Goal: Find specific page/section

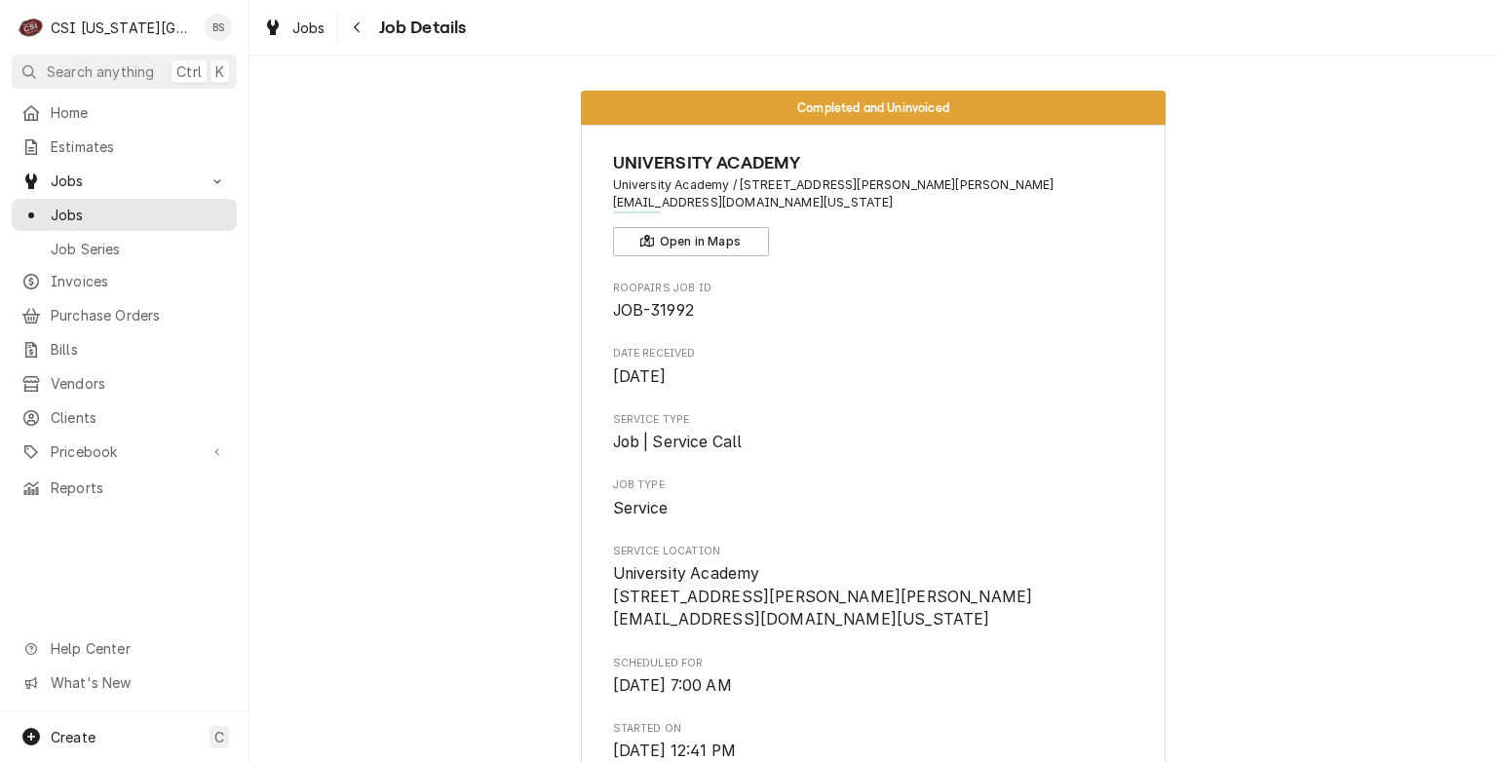
scroll to position [813, 0]
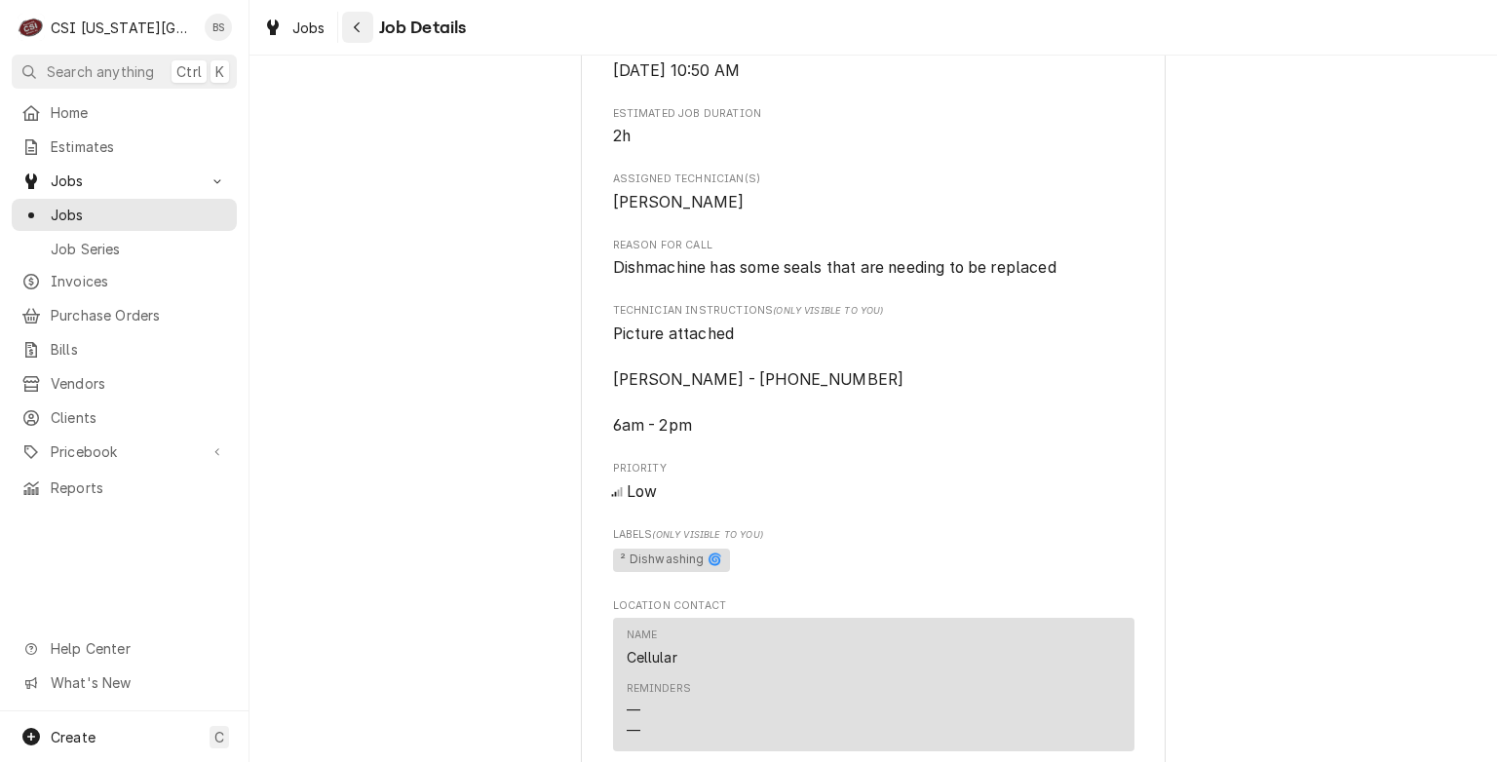
click at [358, 33] on icon "Navigate back" at bounding box center [357, 27] width 9 height 14
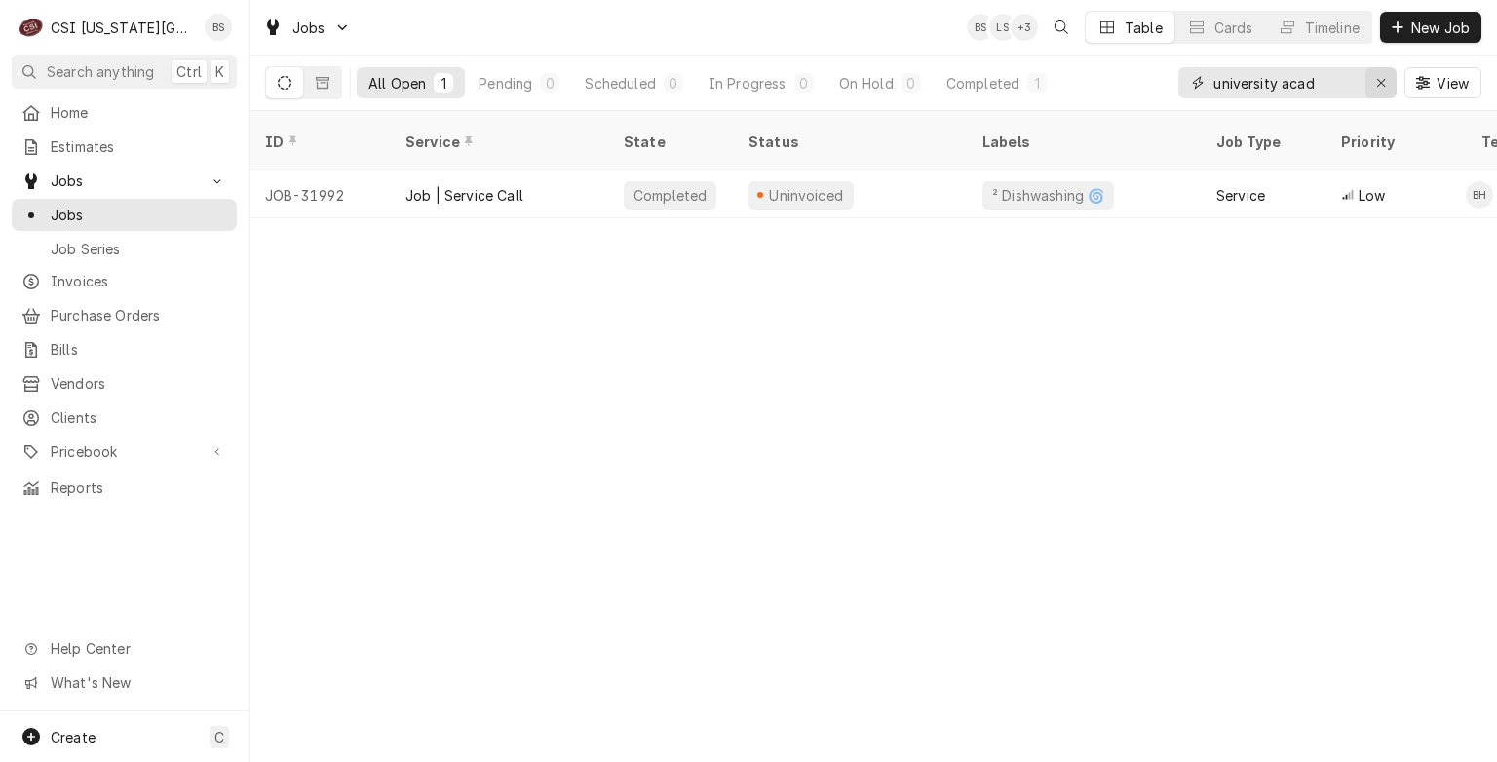
click at [1384, 80] on icon "Erase input" at bounding box center [1381, 83] width 11 height 14
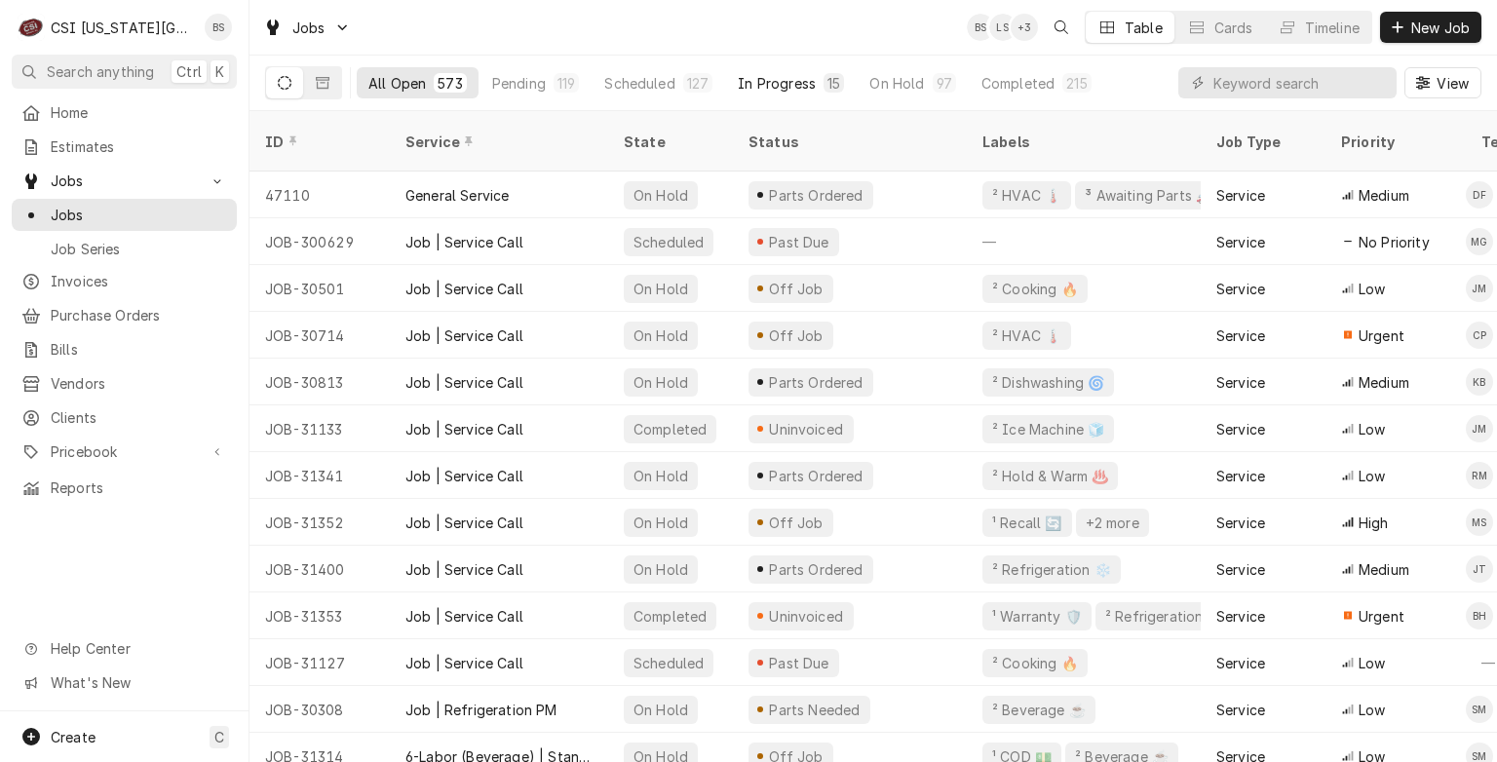
click at [776, 90] on div "In Progress" at bounding box center [777, 83] width 78 height 20
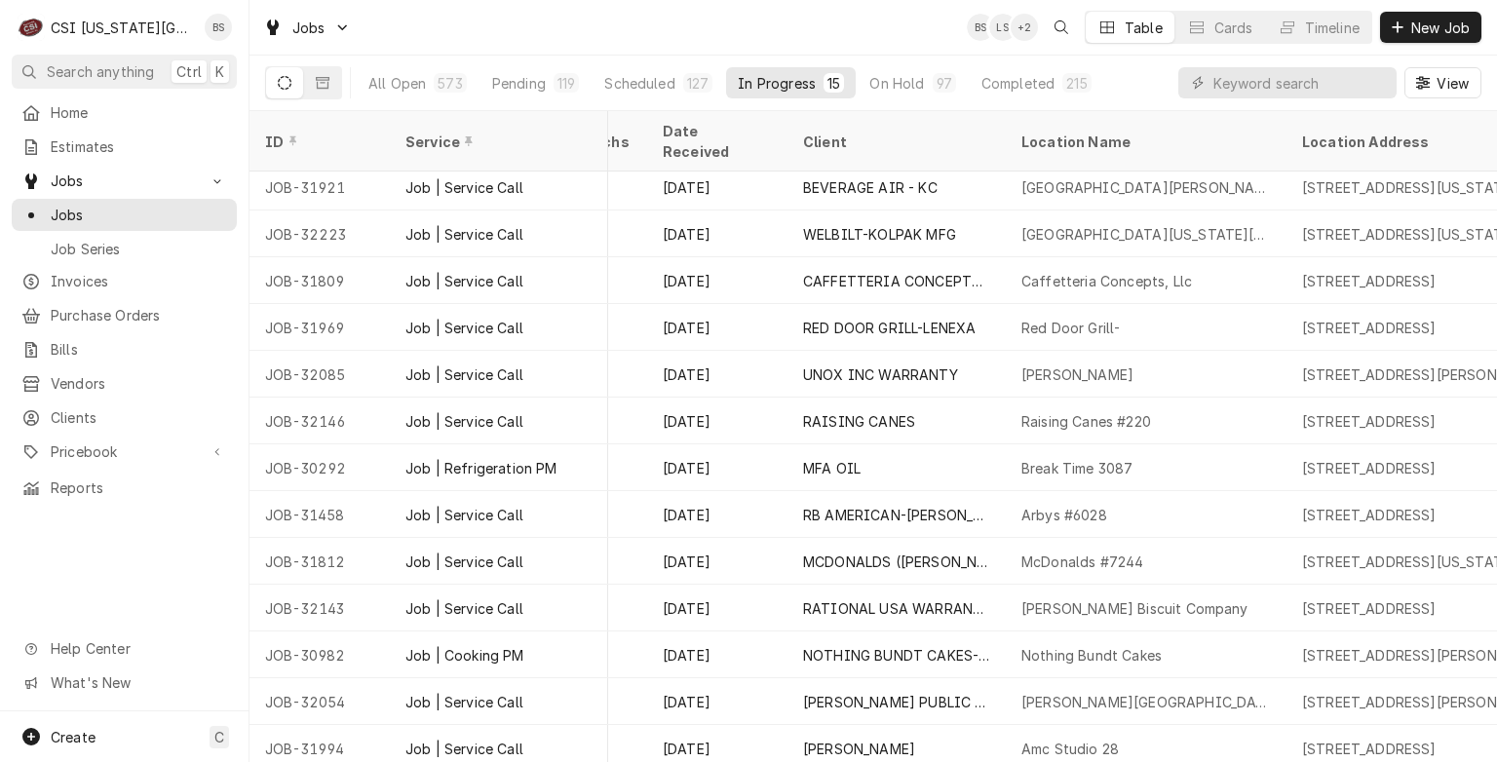
scroll to position [101, 784]
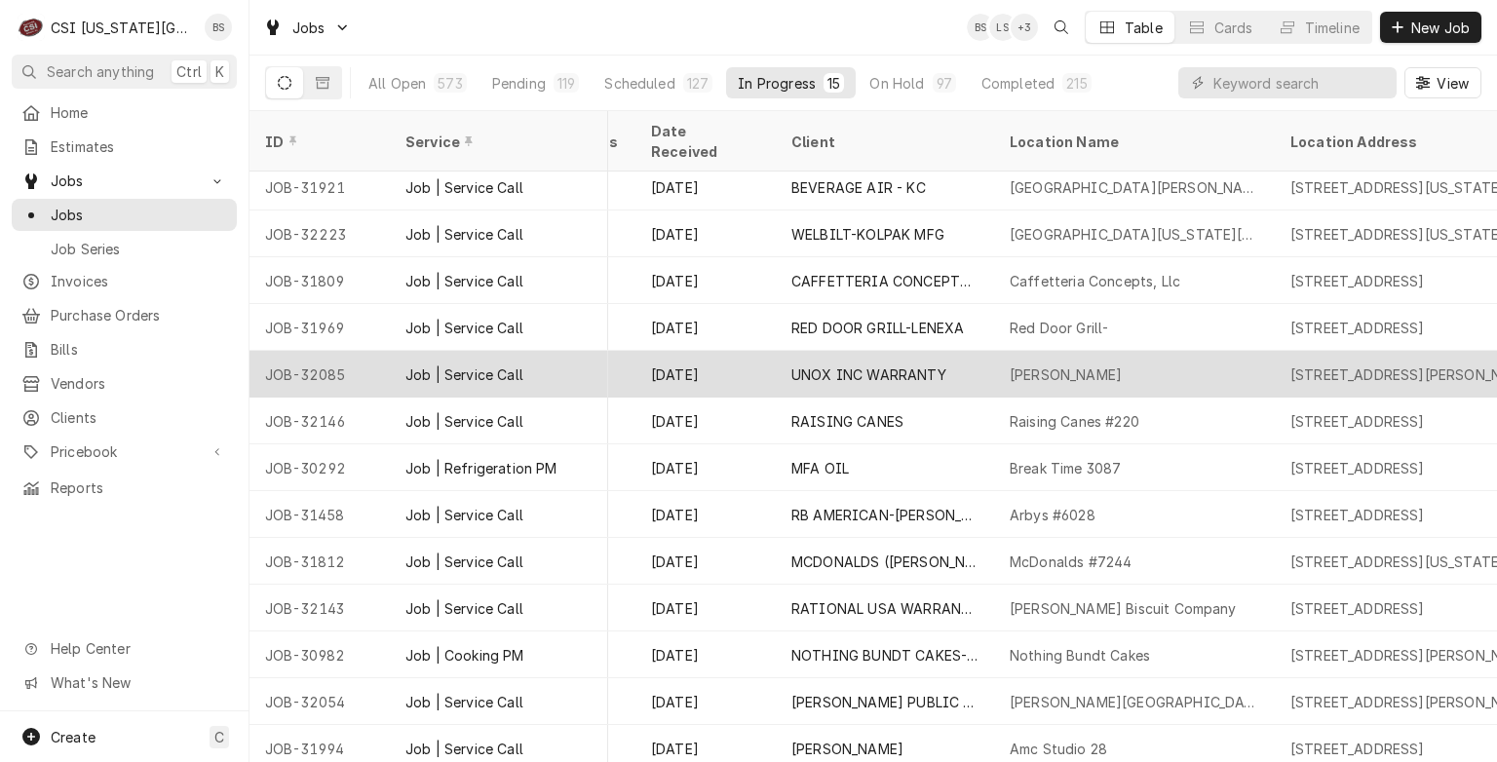
click at [1056, 365] on div "Tm Fieldhouse" at bounding box center [1066, 375] width 112 height 20
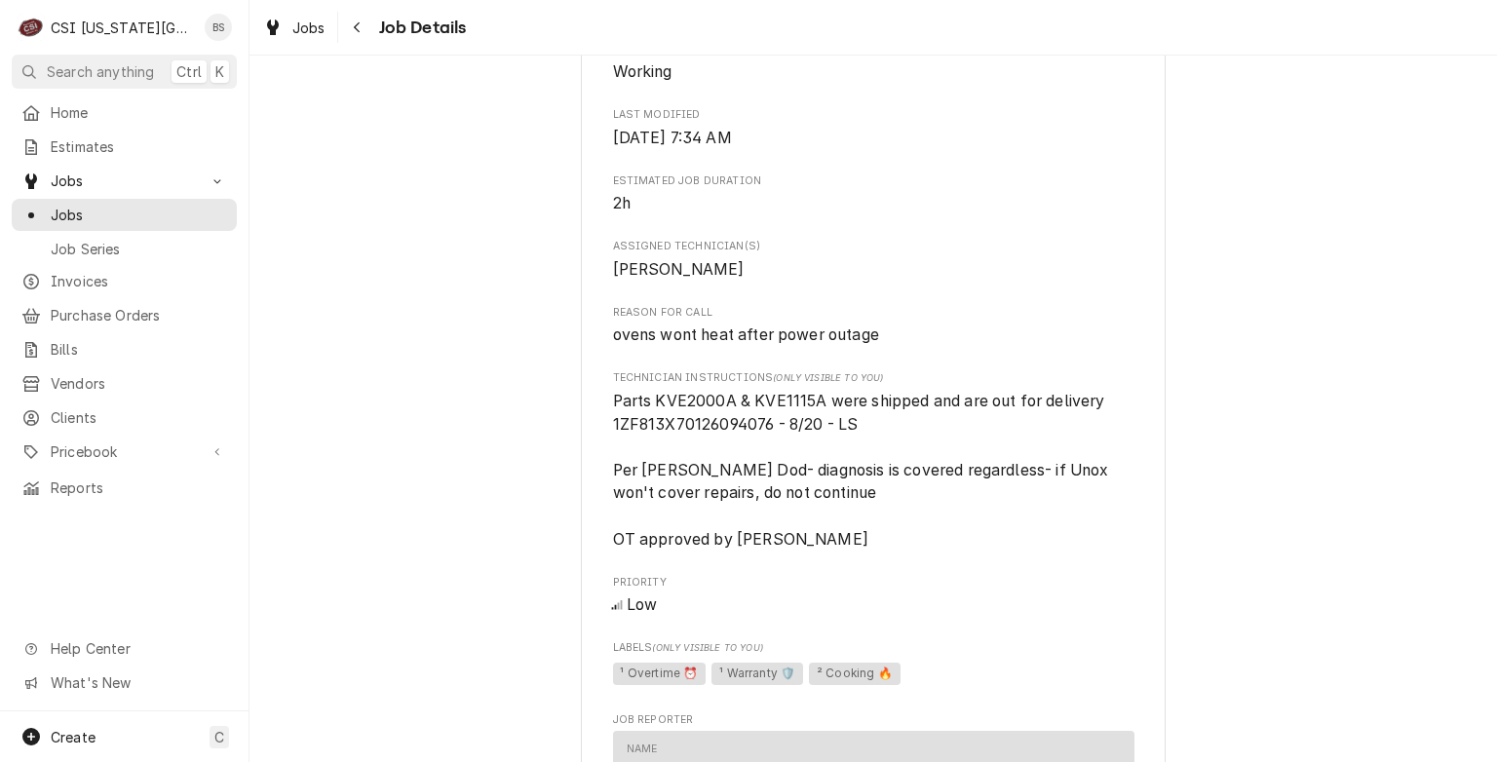
scroll to position [1111, 0]
